Goal: Check status

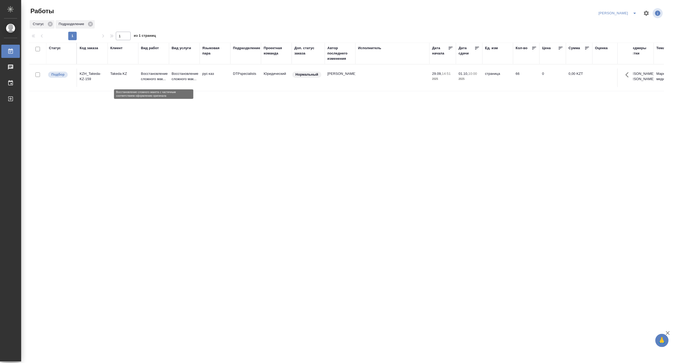
click at [151, 75] on p "Восстановление сложного мак..." at bounding box center [153, 76] width 25 height 11
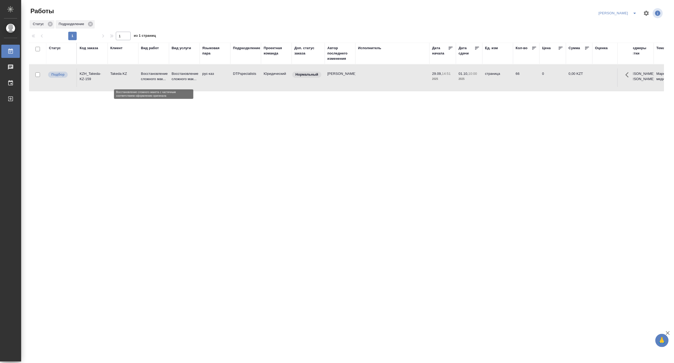
click at [151, 75] on p "Восстановление сложного мак..." at bounding box center [153, 76] width 25 height 11
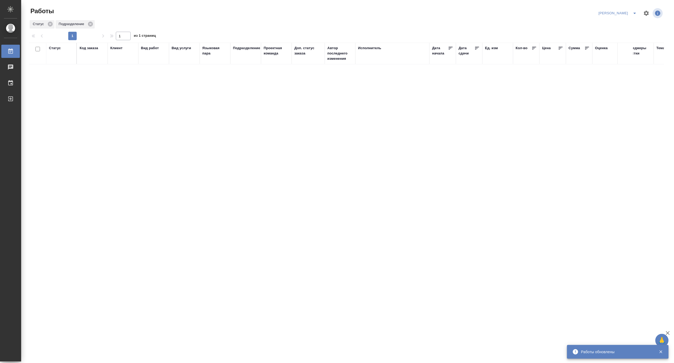
click at [89, 48] on div "Код заказа" at bounding box center [89, 47] width 19 height 5
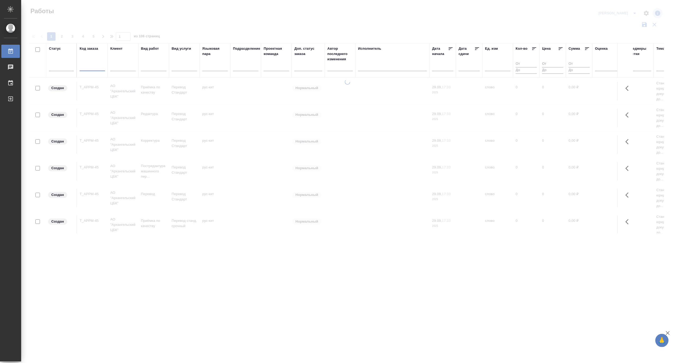
click at [89, 65] on input "text" at bounding box center [92, 67] width 25 height 7
paste input "KZH_Takeda-KZ-159"
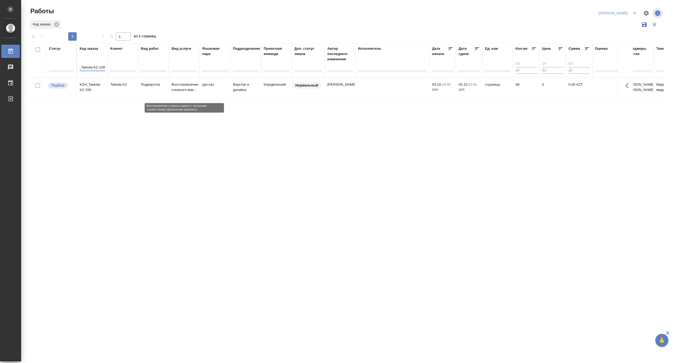
type input "KZH_Takeda-KZ-159"
click at [172, 89] on p "Восстановление сложного мак..." at bounding box center [184, 87] width 25 height 11
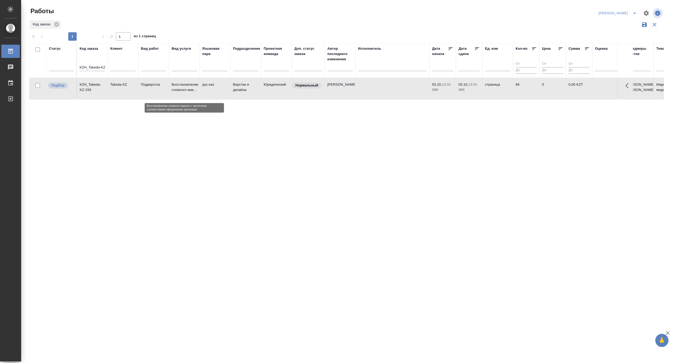
click at [172, 89] on p "Восстановление сложного мак..." at bounding box center [184, 87] width 25 height 11
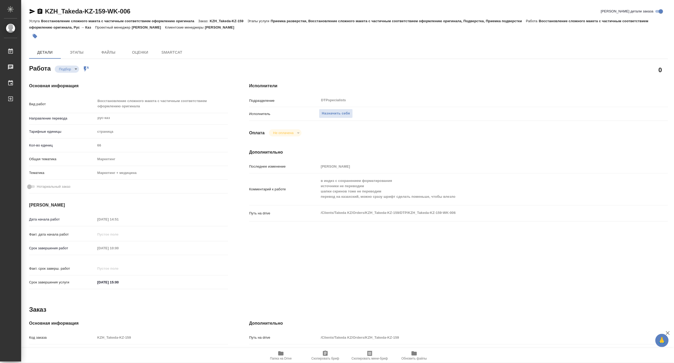
type textarea "x"
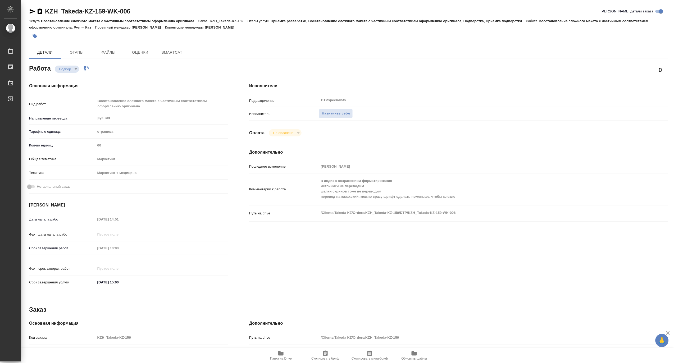
type textarea "x"
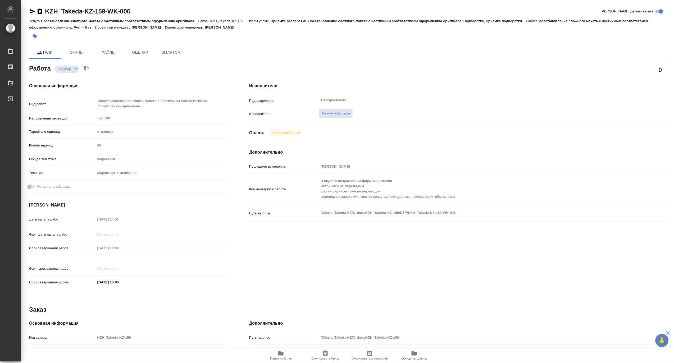
type textarea "x"
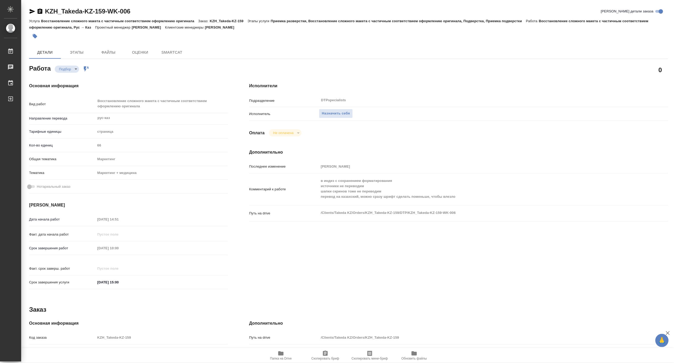
type textarea "x"
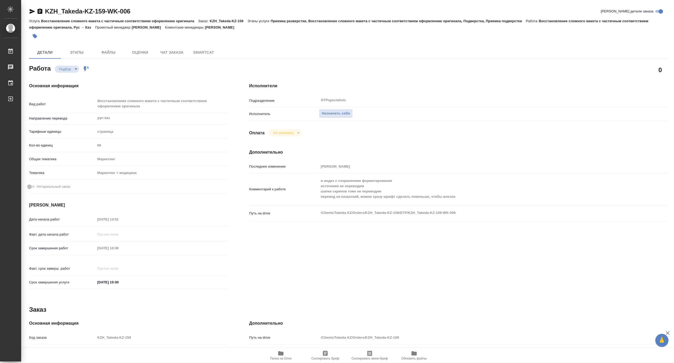
type textarea "x"
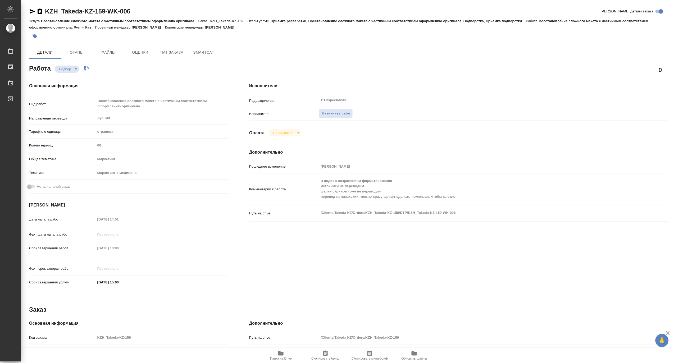
type textarea "x"
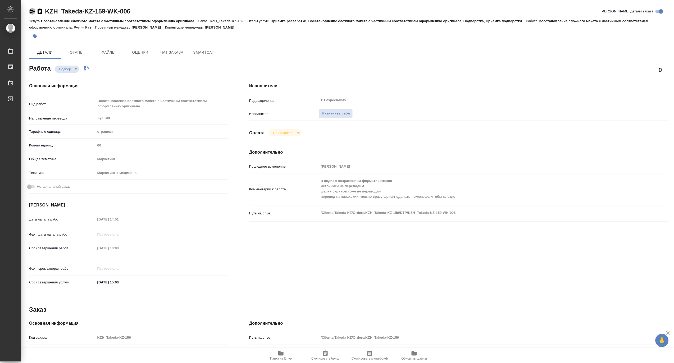
click at [32, 13] on icon "button" at bounding box center [32, 11] width 6 height 6
click at [391, 83] on h4 "Исполнители" at bounding box center [458, 86] width 419 height 6
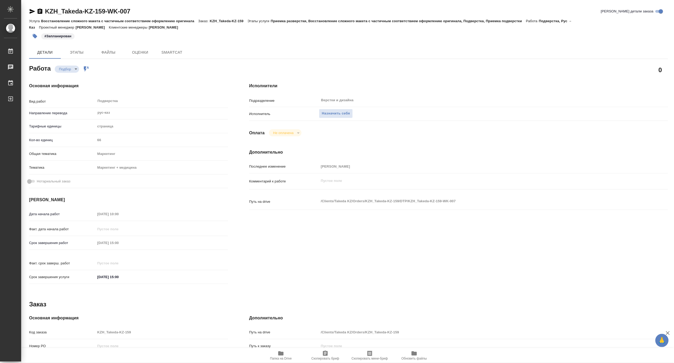
type textarea "x"
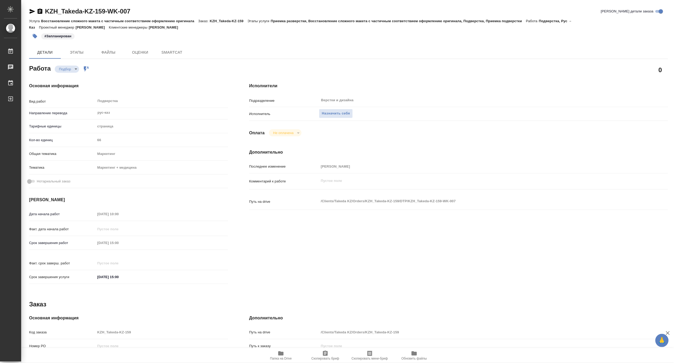
type textarea "x"
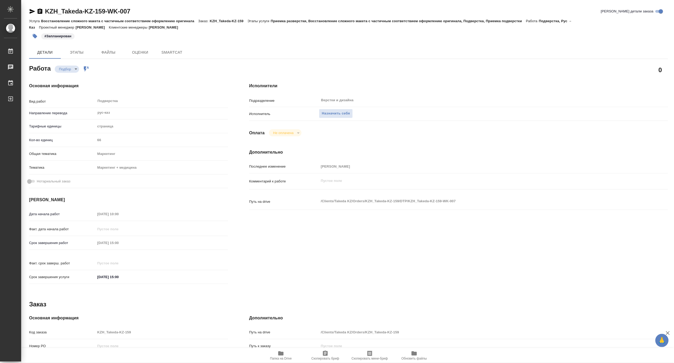
type textarea "x"
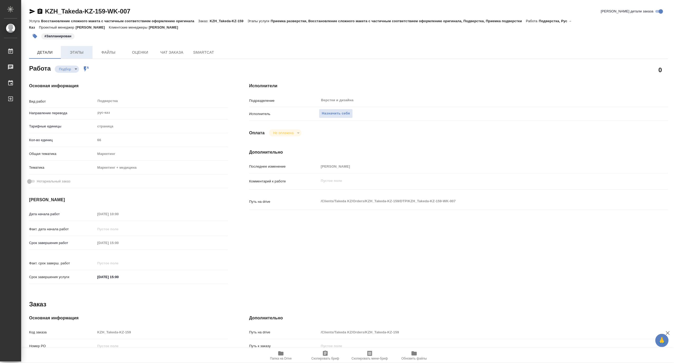
type textarea "x"
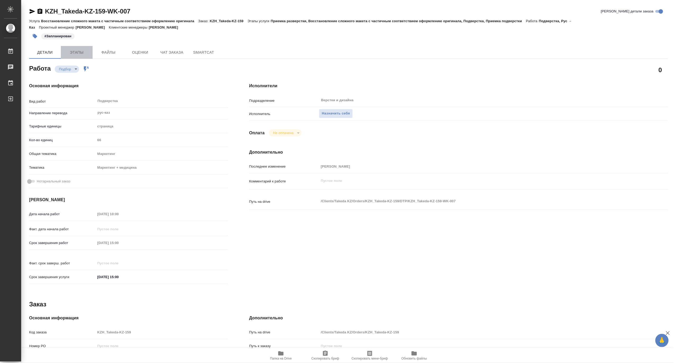
click at [74, 52] on span "Этапы" at bounding box center [76, 52] width 25 height 7
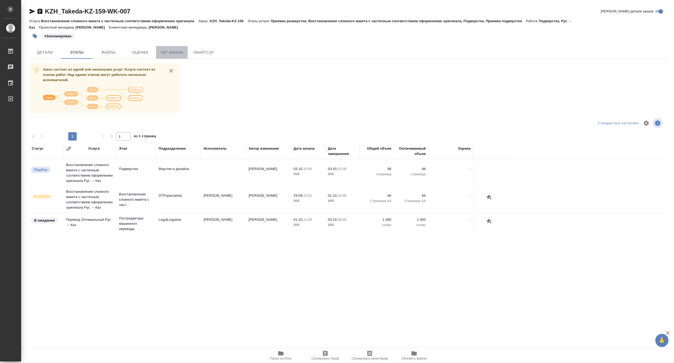
click at [171, 52] on span "Чат заказа" at bounding box center [171, 52] width 25 height 7
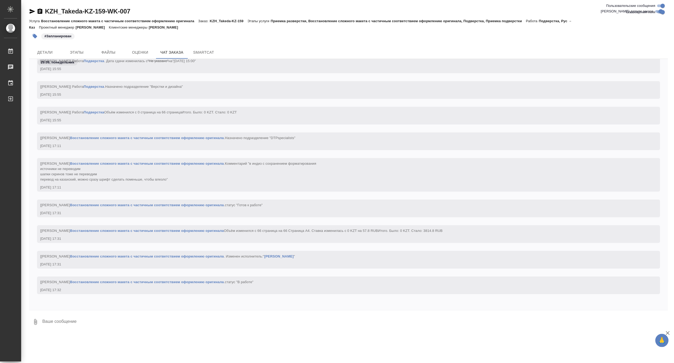
scroll to position [1110, 0]
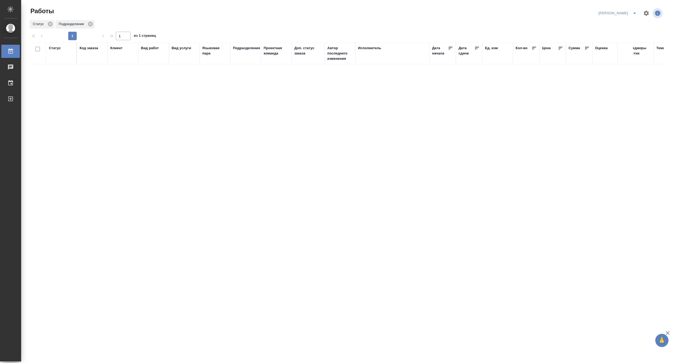
click at [210, 105] on div "Статус Код заказа Клиент Вид работ Вид услуги Языковая пара Подразделение Проек…" at bounding box center [346, 138] width 634 height 190
click at [635, 12] on icon "split button" at bounding box center [634, 13] width 6 height 6
click at [614, 24] on li "[PERSON_NAME] работе" at bounding box center [614, 24] width 51 height 8
